Goal: Communication & Community: Answer question/provide support

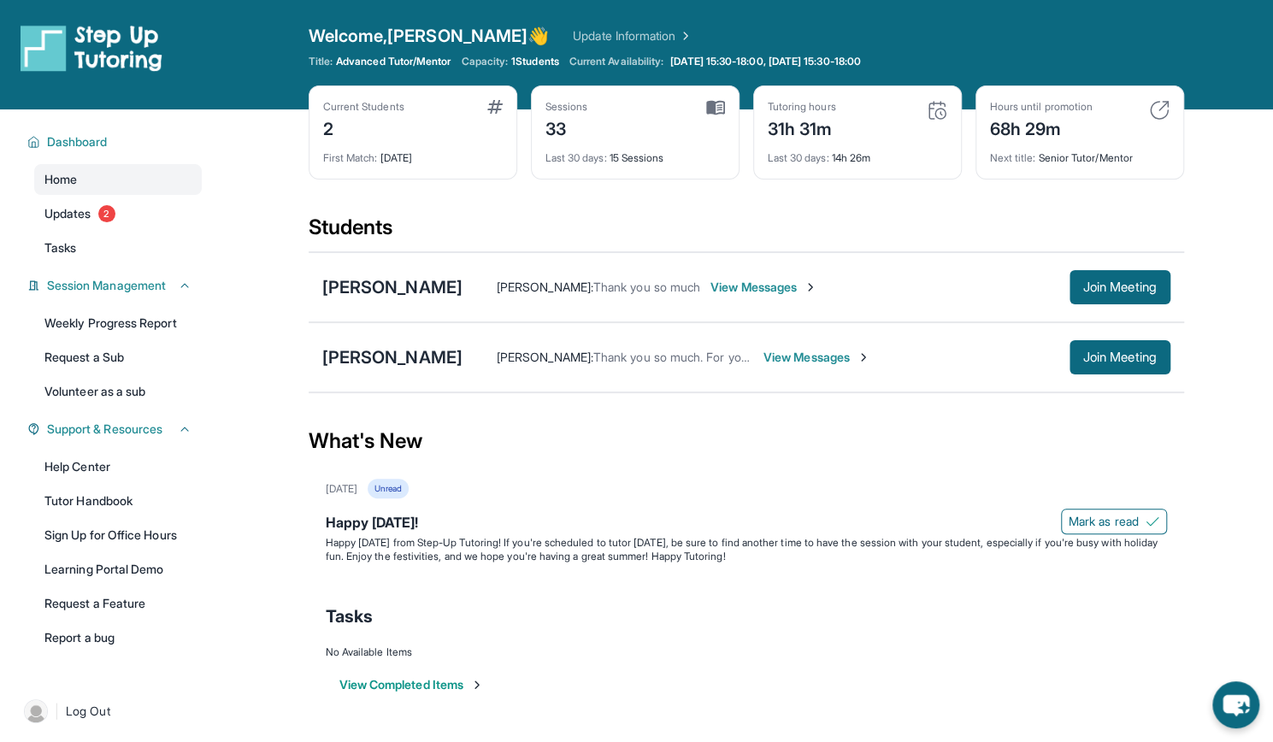
click at [788, 283] on span "View Messages" at bounding box center [764, 287] width 107 height 17
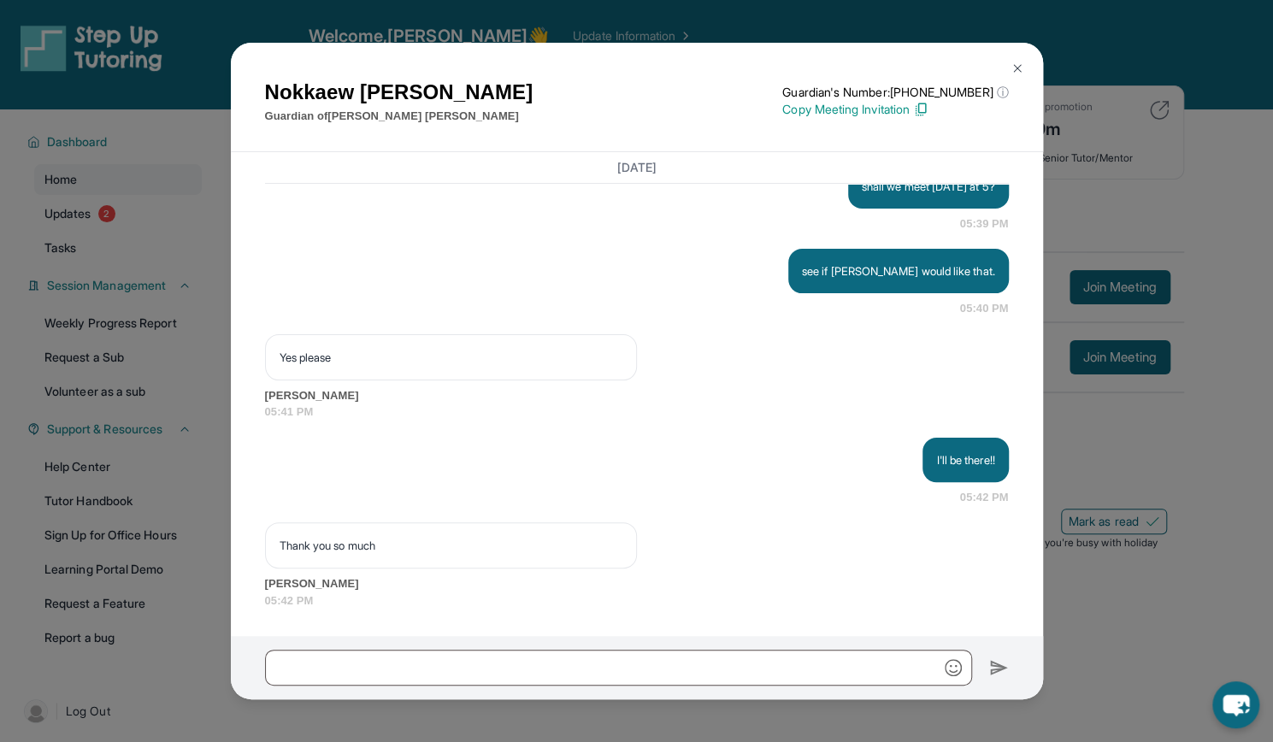
scroll to position [16064, 0]
click at [321, 668] on input "text" at bounding box center [618, 668] width 707 height 36
type input "*"
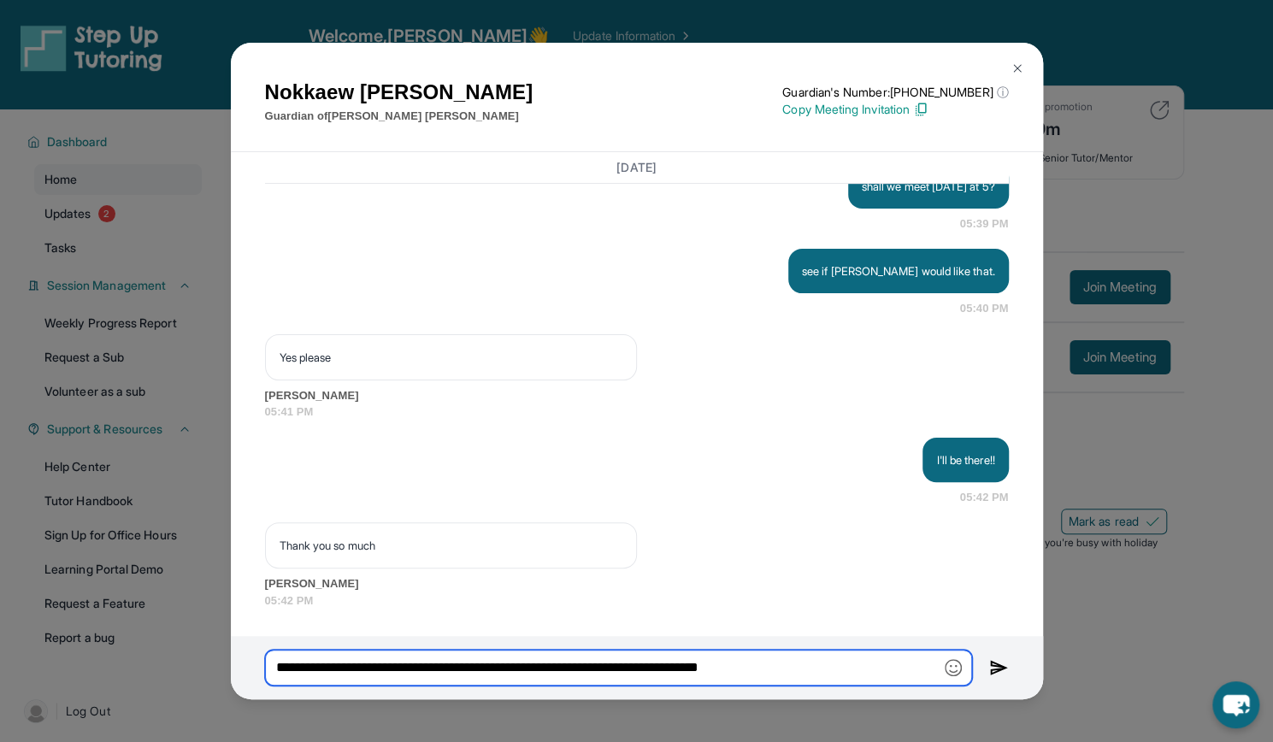
type input "**********"
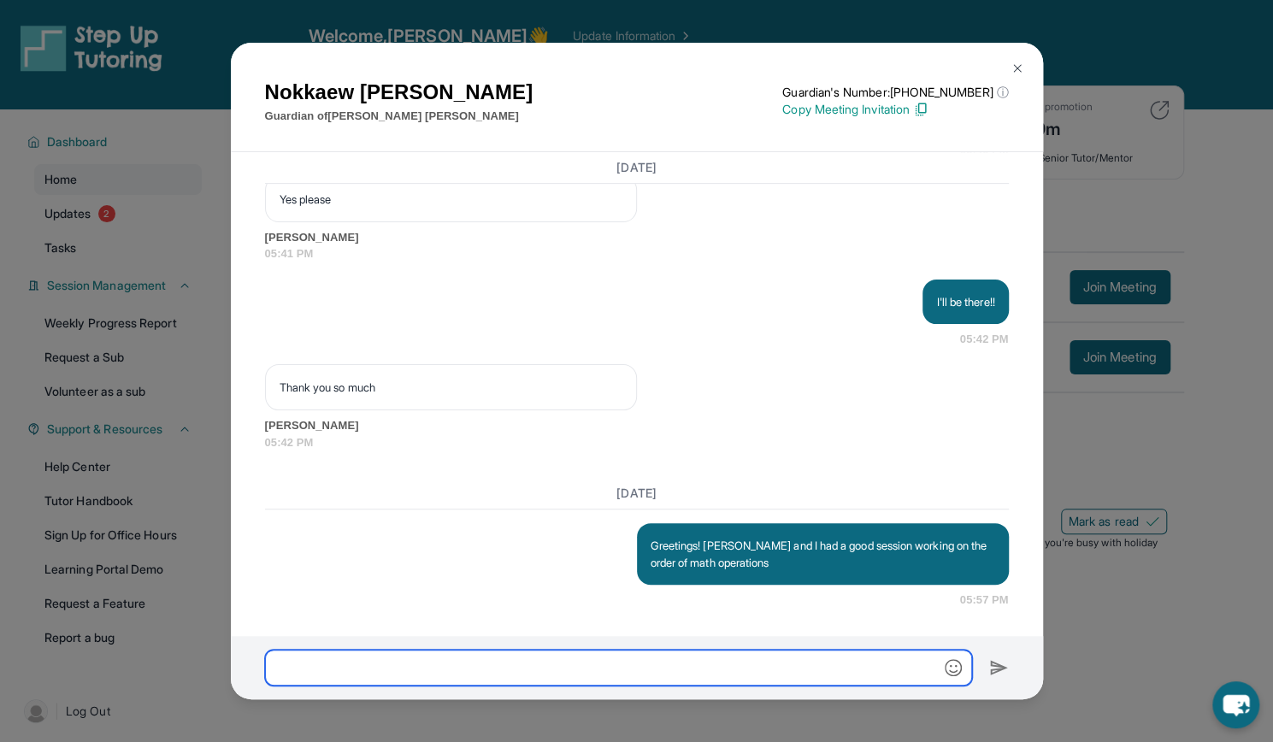
scroll to position [16221, 0]
type input "*"
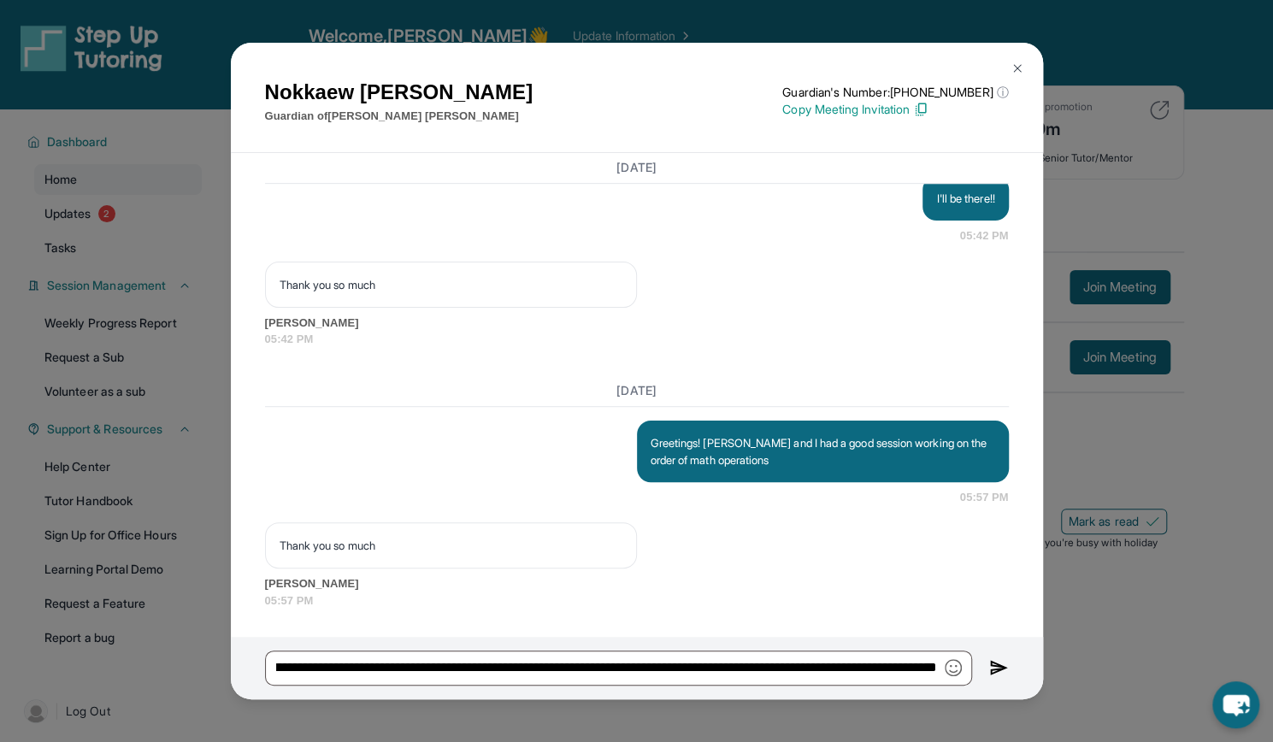
scroll to position [0, 0]
click at [958, 669] on img "button" at bounding box center [953, 667] width 17 height 17
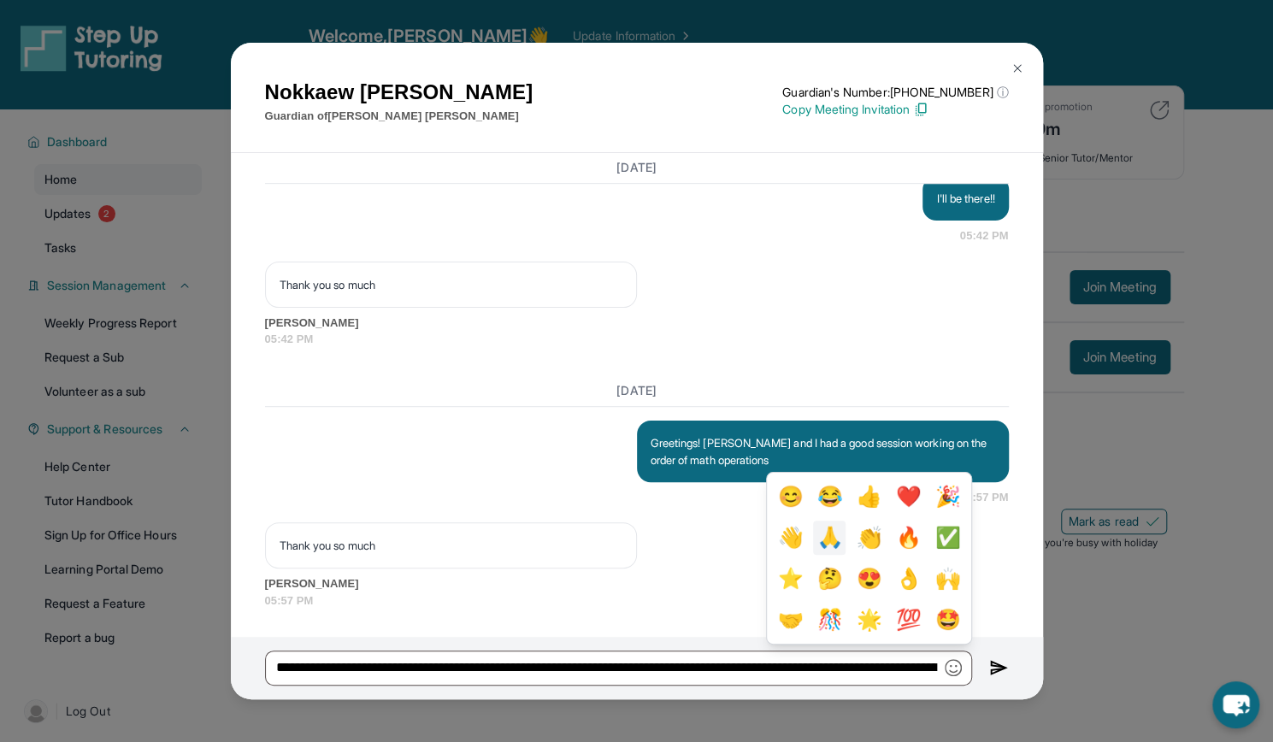
click at [823, 542] on button "🙏" at bounding box center [829, 538] width 32 height 34
type input "**********"
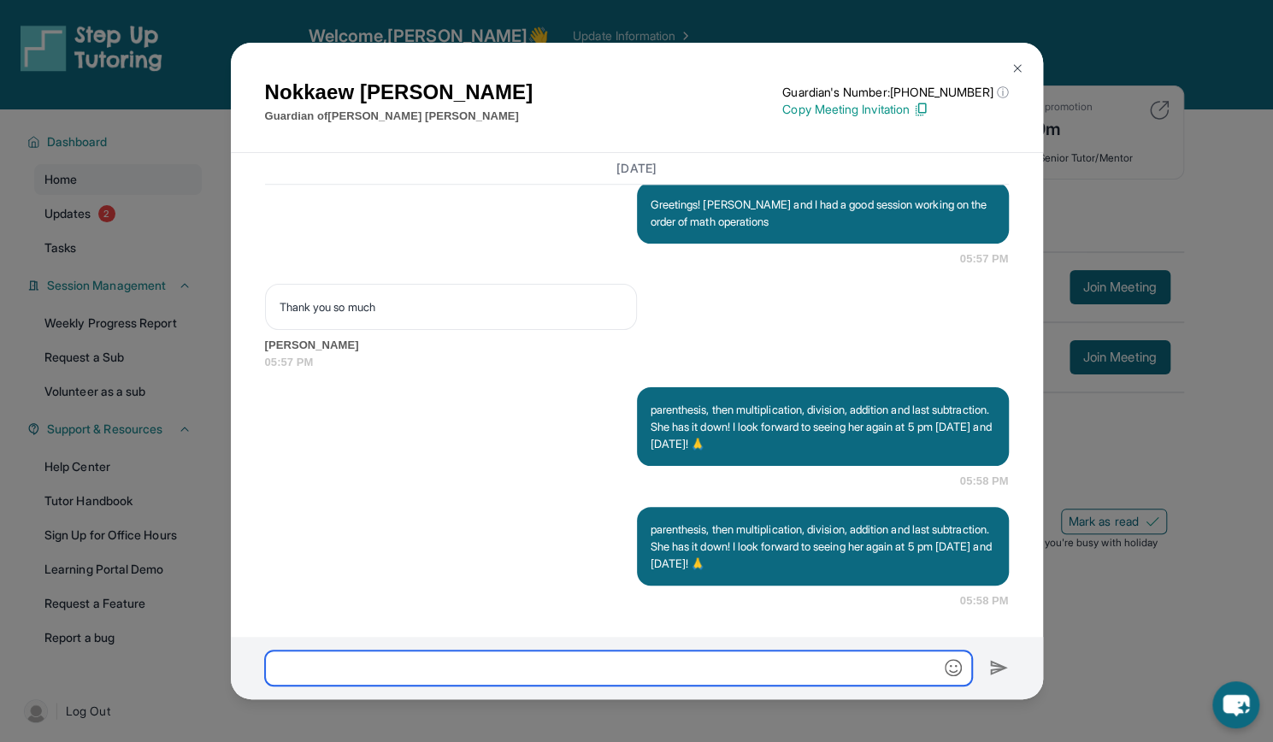
scroll to position [16444, 0]
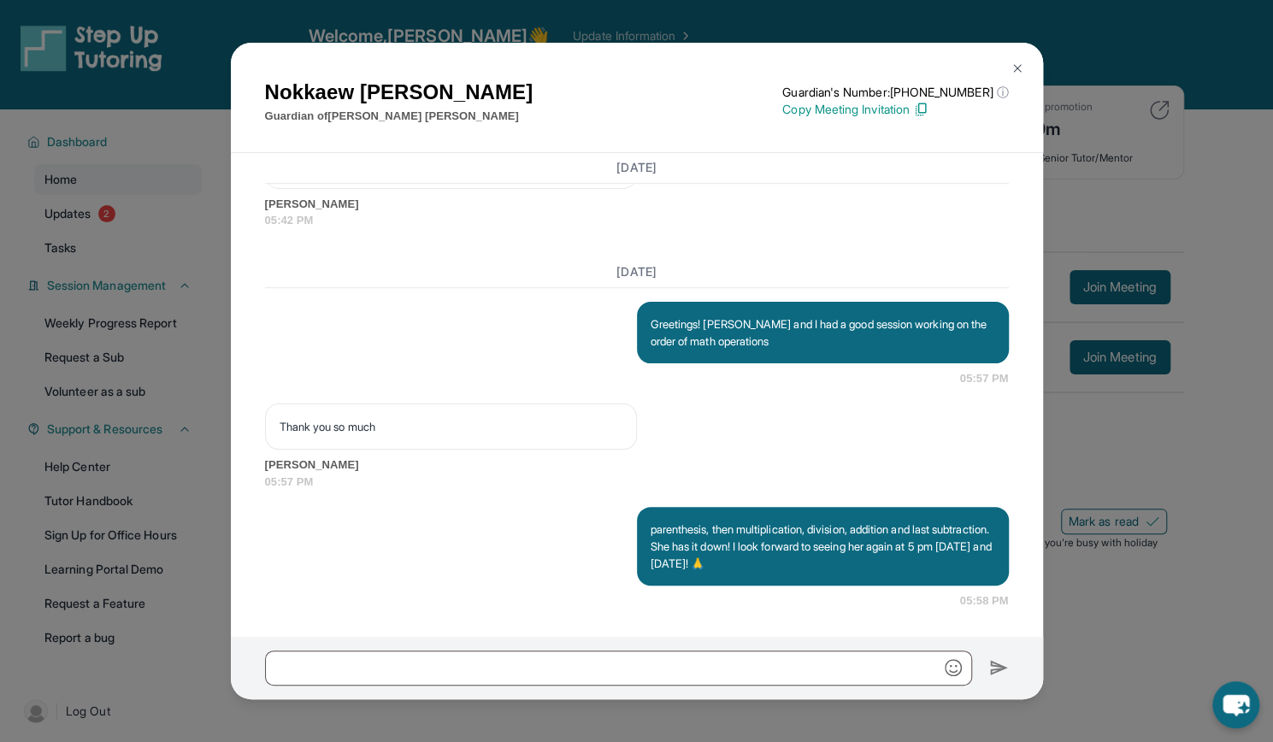
click at [1017, 69] on img at bounding box center [1018, 69] width 14 height 14
